Goal: Task Accomplishment & Management: Manage account settings

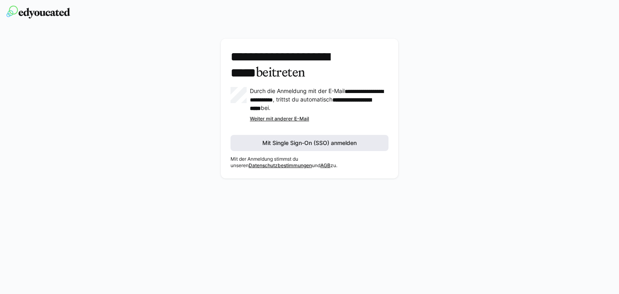
click at [311, 142] on span "Mit Single Sign-On (SSO) anmelden" at bounding box center [309, 143] width 97 height 8
click at [334, 143] on span "Mit Single Sign-On (SSO) anmelden" at bounding box center [309, 143] width 97 height 8
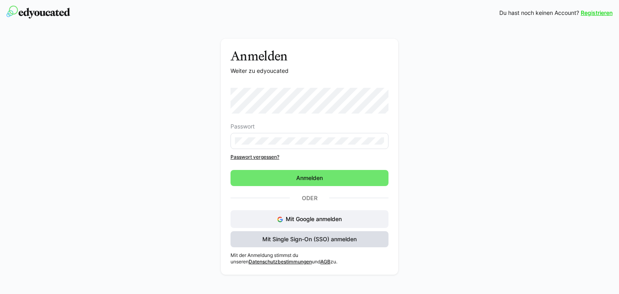
click at [307, 240] on span "Mit Single Sign-On (SSO) anmelden" at bounding box center [309, 240] width 97 height 8
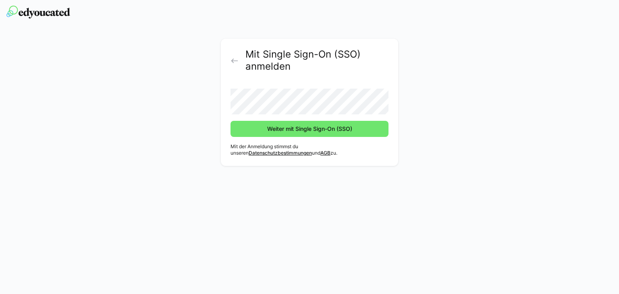
click at [231, 121] on button "Weiter mit Single Sign-On (SSO)" at bounding box center [310, 129] width 158 height 16
